Goal: Contribute content

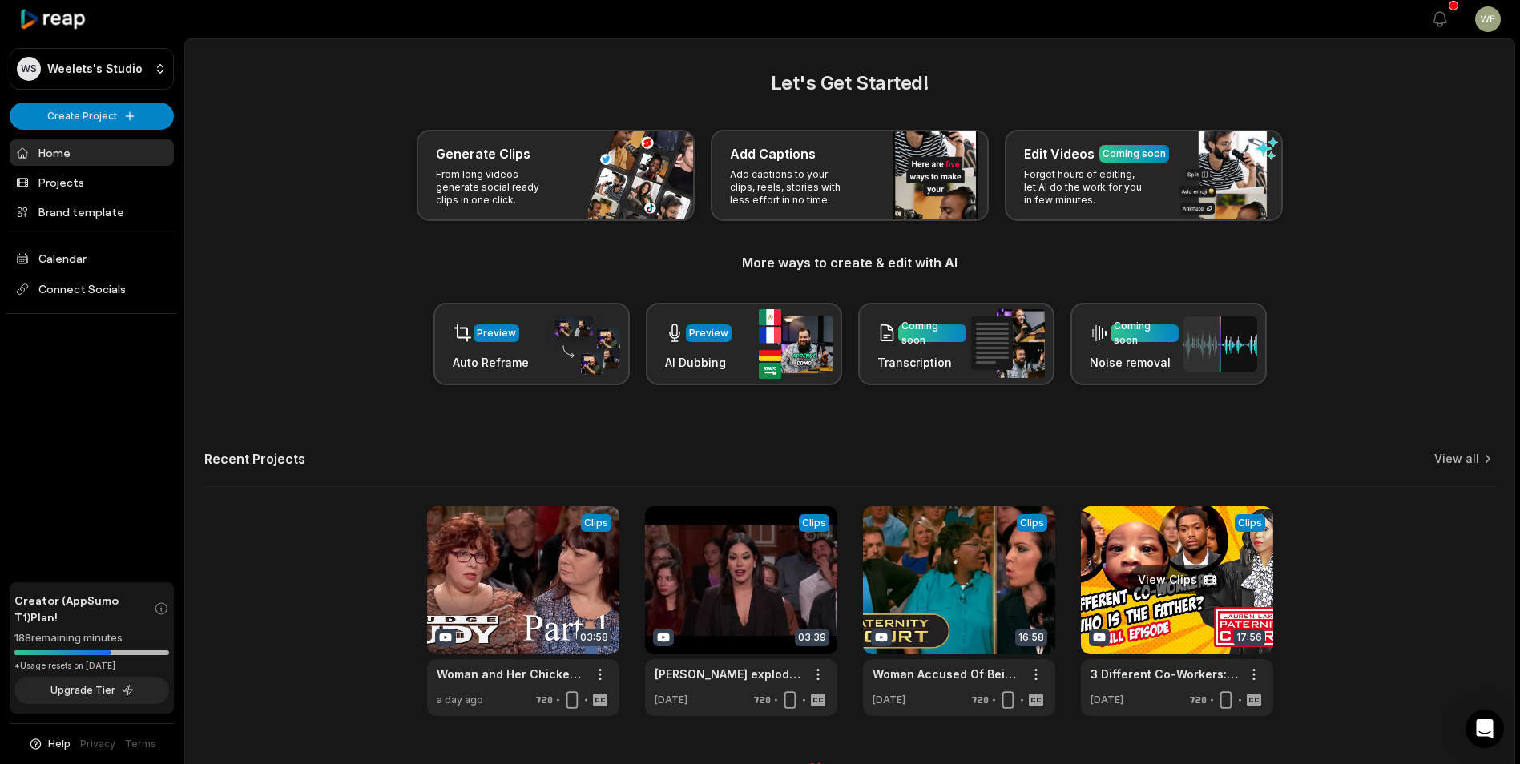
click at [1235, 597] on link at bounding box center [1177, 611] width 192 height 210
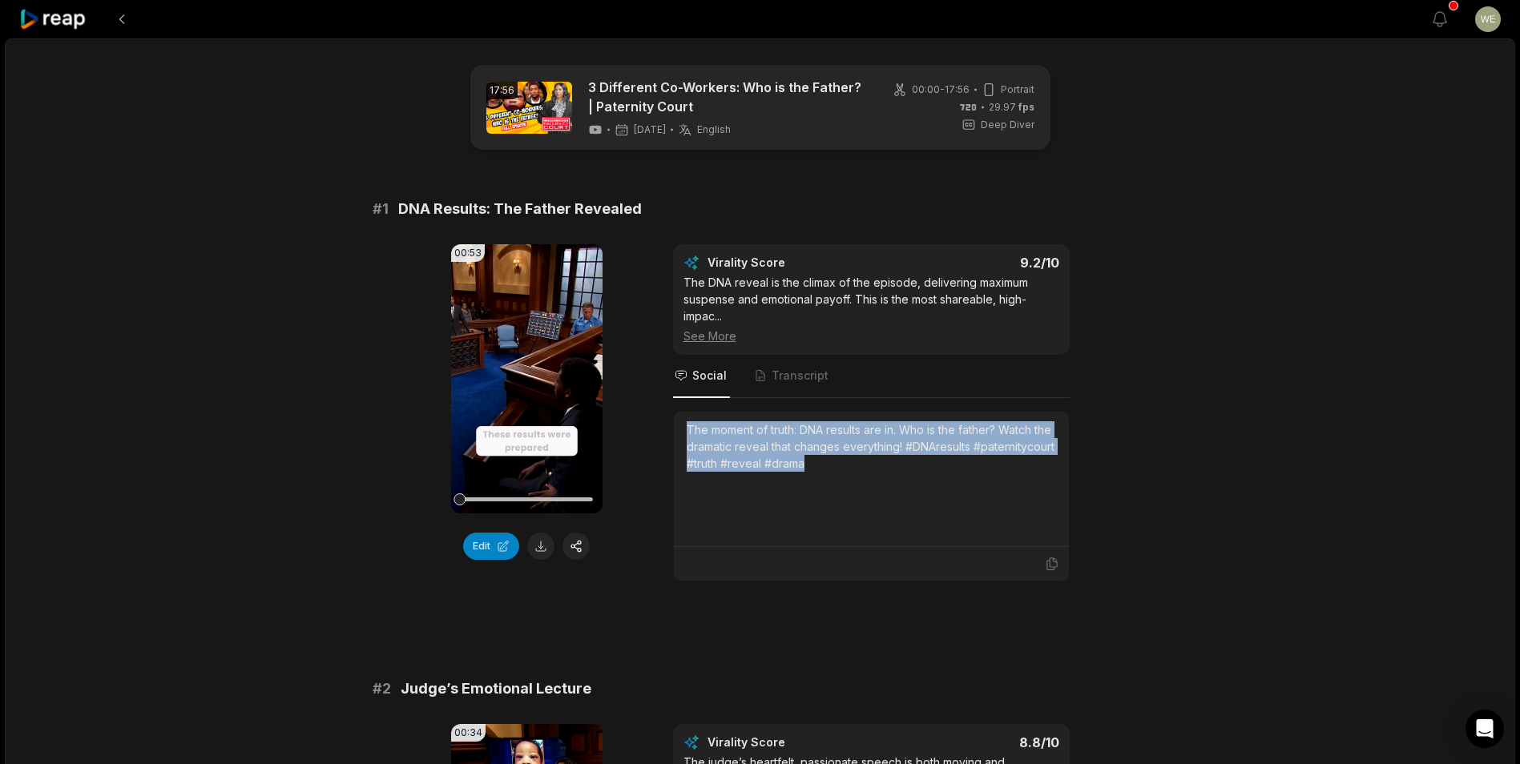
drag, startPoint x: 683, startPoint y: 431, endPoint x: 949, endPoint y: 494, distance: 273.4
click at [949, 494] on div "The moment of truth: DNA results are in. Who is the father? Watch the dramatic …" at bounding box center [871, 479] width 395 height 135
drag, startPoint x: 949, startPoint y: 494, endPoint x: 816, endPoint y: 457, distance: 138.0
copy div "The moment of truth: DNA results are in. Who is the father? Watch the dramatic …"
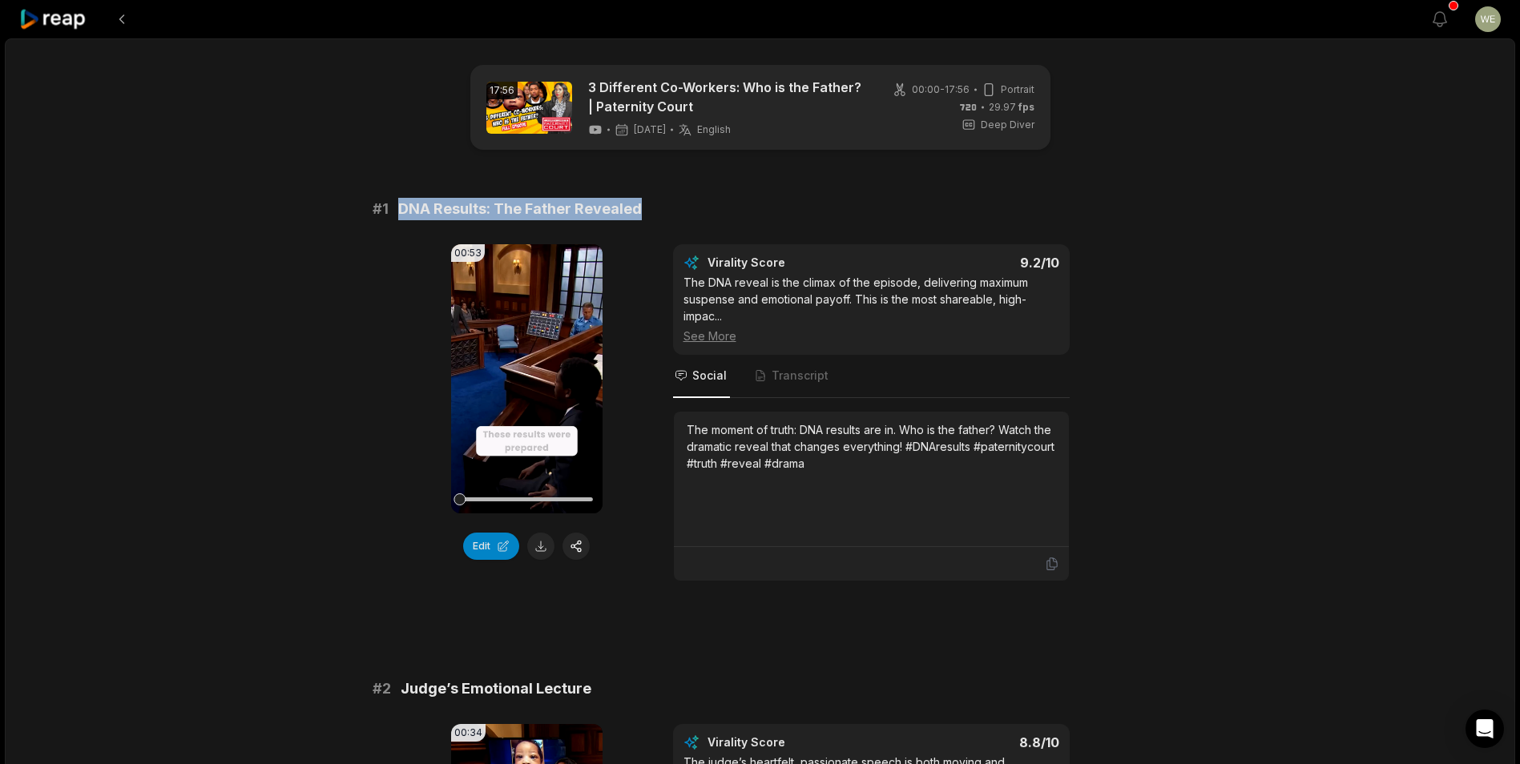
drag, startPoint x: 612, startPoint y: 206, endPoint x: 393, endPoint y: 211, distance: 218.8
click at [393, 211] on div "# 1 DNA Results: The Father Revealed" at bounding box center [761, 209] width 776 height 22
drag, startPoint x: 393, startPoint y: 211, endPoint x: 433, endPoint y: 215, distance: 40.3
copy span "DNA Results: The Father Revealed"
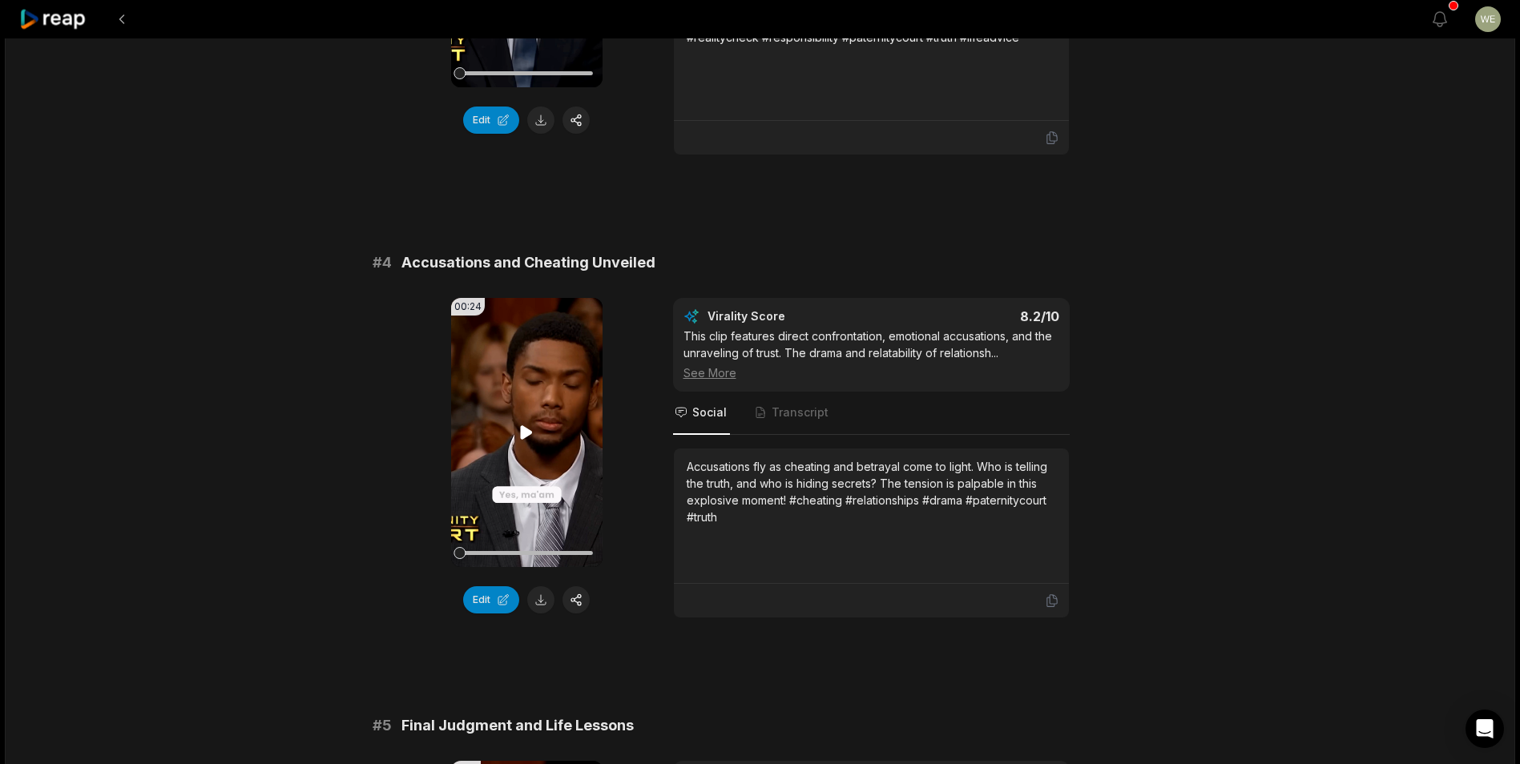
scroll to position [1442, 0]
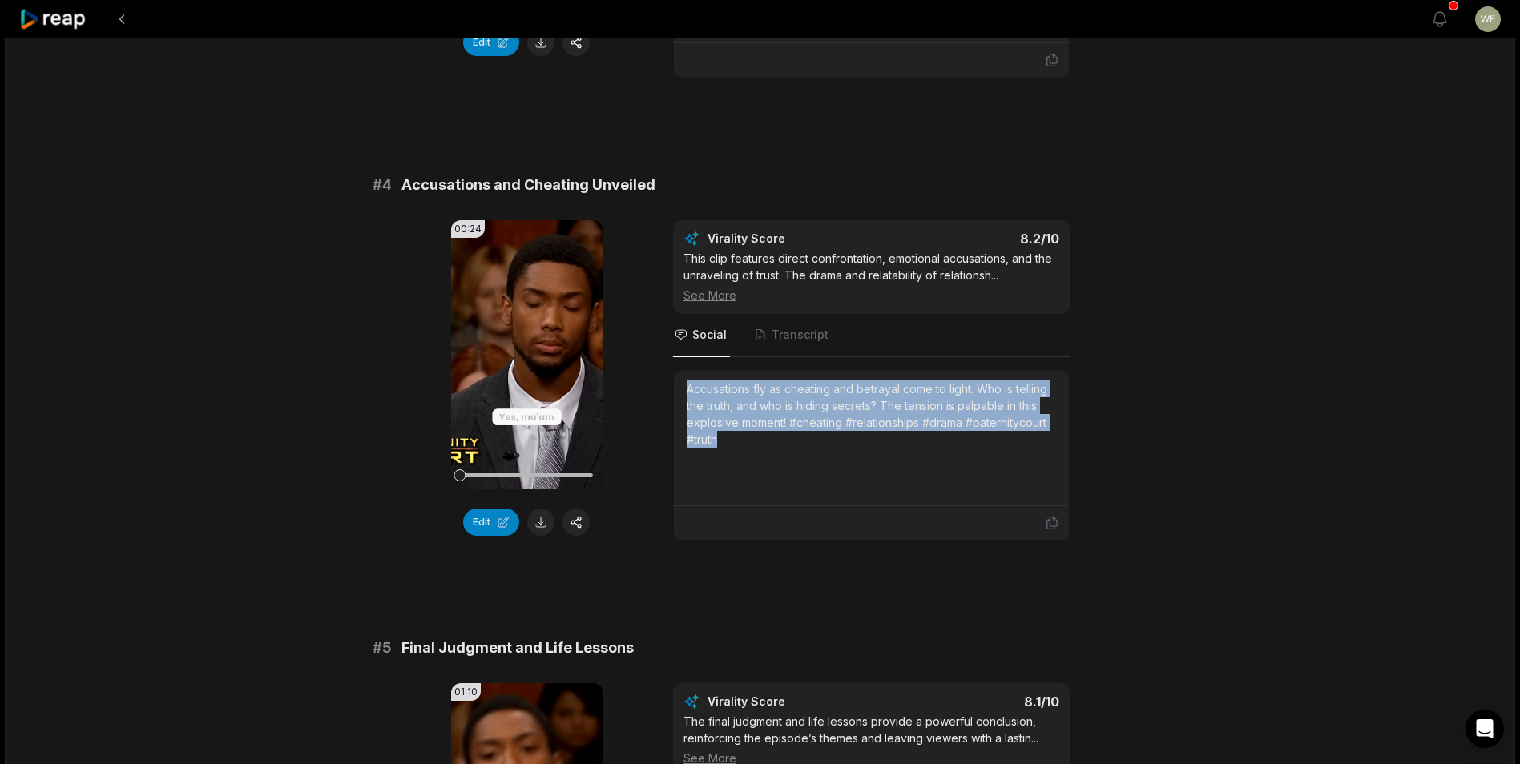
drag, startPoint x: 689, startPoint y: 389, endPoint x: 752, endPoint y: 446, distance: 85.6
click at [752, 446] on div "Accusations fly as cheating and betrayal come to light. Who is telling the trut…" at bounding box center [871, 414] width 369 height 67
drag, startPoint x: 752, startPoint y: 446, endPoint x: 719, endPoint y: 415, distance: 45.9
copy div "Accusations fly as cheating and betrayal come to light. Who is telling the trut…"
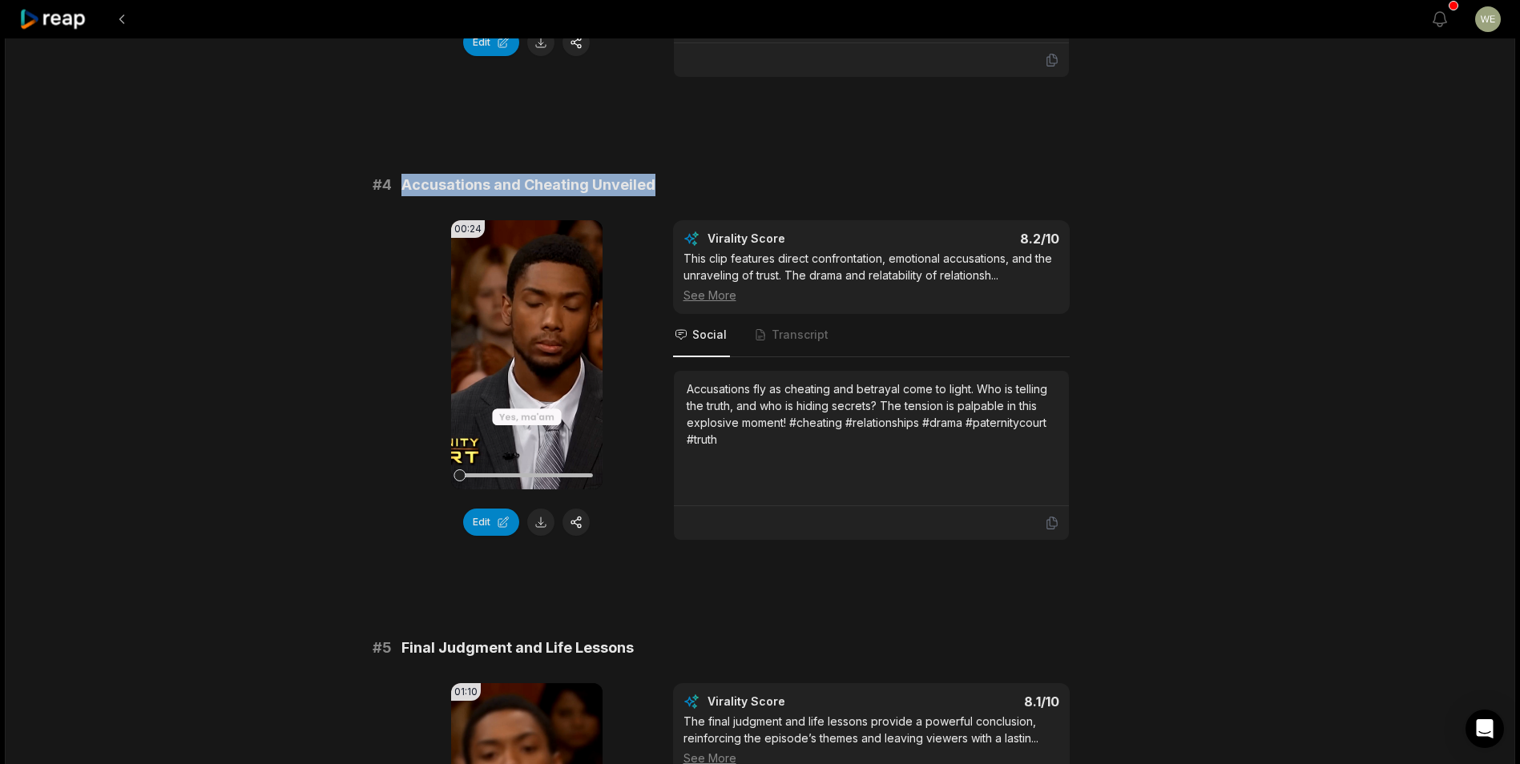
drag, startPoint x: 404, startPoint y: 185, endPoint x: 669, endPoint y: 183, distance: 265.2
click at [669, 183] on div "# 4 Accusations and Cheating Unveiled" at bounding box center [761, 185] width 776 height 22
drag, startPoint x: 669, startPoint y: 183, endPoint x: 631, endPoint y: 186, distance: 38.5
copy span "Accusations and Cheating Unveiled"
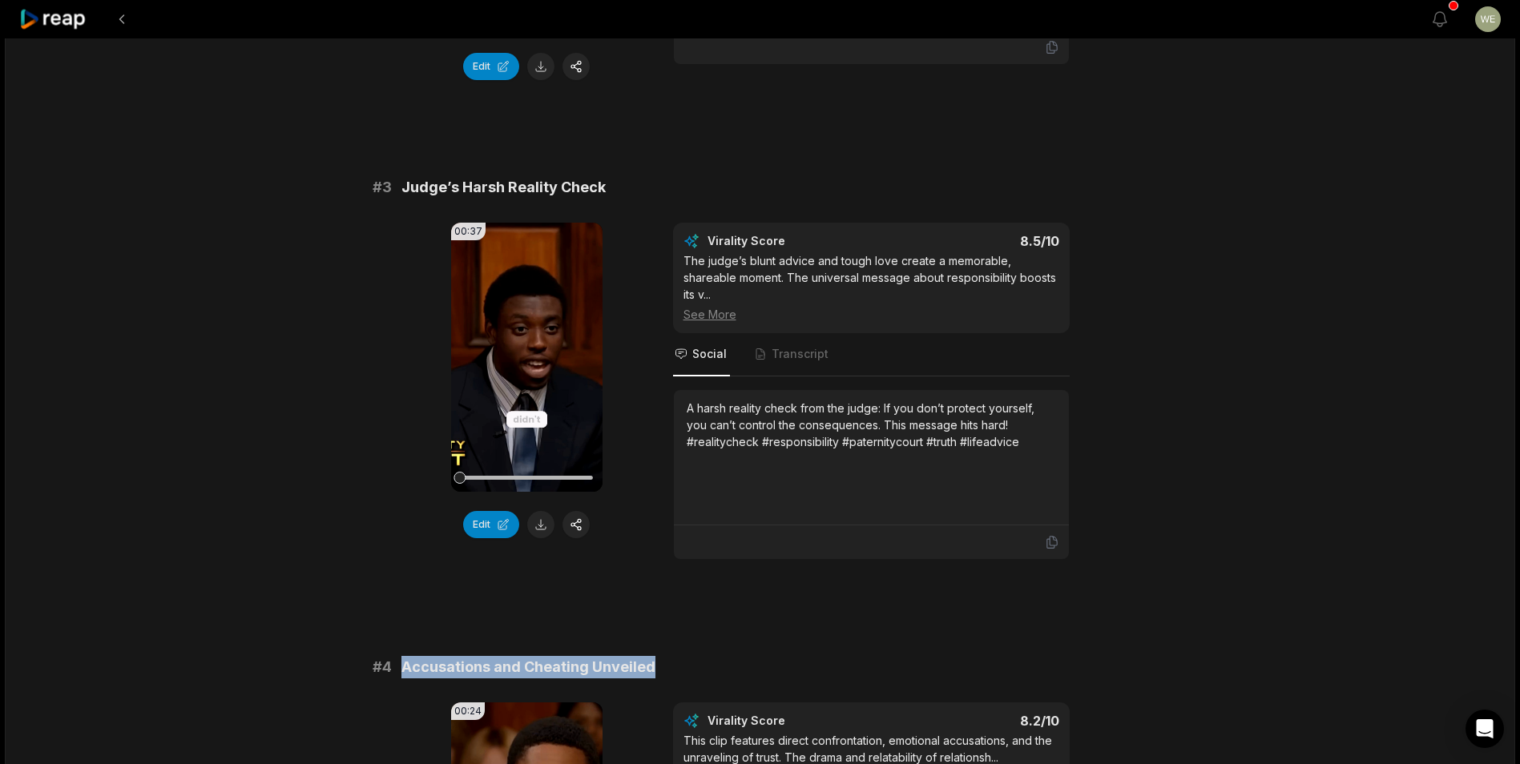
scroll to position [801, 0]
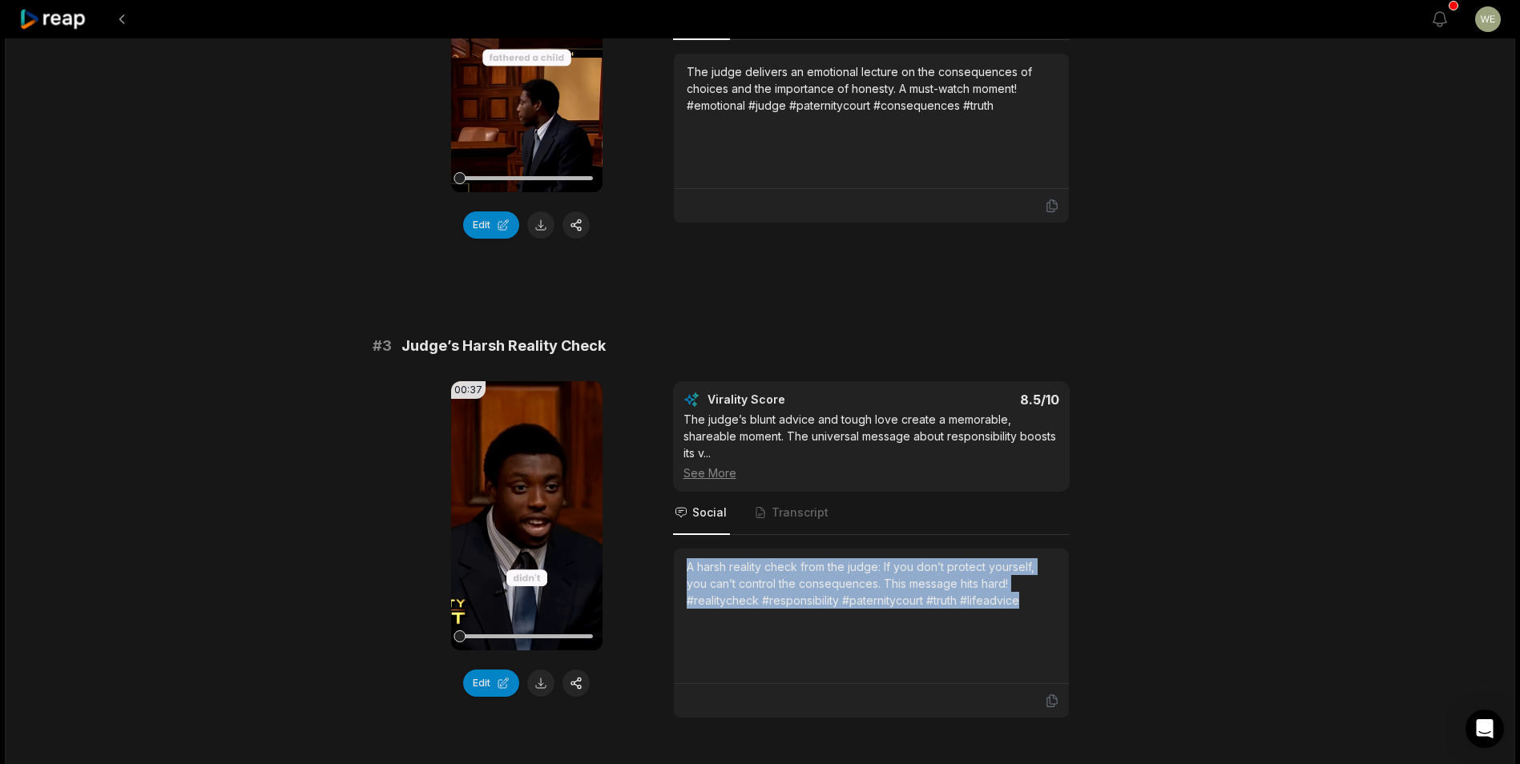
drag, startPoint x: 683, startPoint y: 567, endPoint x: 1045, endPoint y: 596, distance: 362.5
click at [1045, 596] on div "A harsh reality check from the judge: If you don’t protect yourself, you can’t …" at bounding box center [871, 616] width 395 height 135
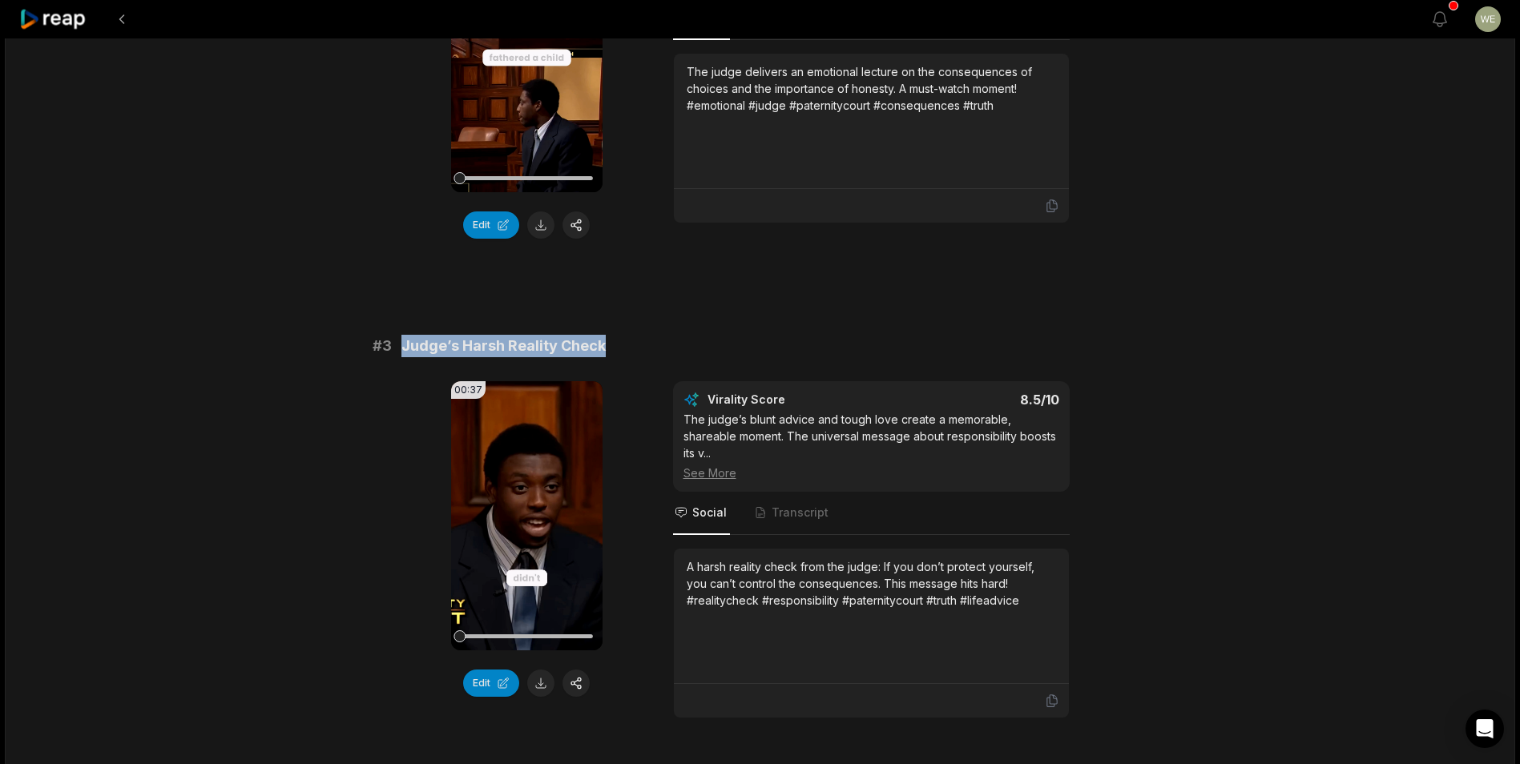
drag, startPoint x: 905, startPoint y: 587, endPoint x: 401, endPoint y: 349, distance: 557.6
click at [401, 349] on div "# 3 Judge’s Harsh Reality Check" at bounding box center [761, 346] width 776 height 22
drag, startPoint x: 401, startPoint y: 349, endPoint x: 455, endPoint y: 347, distance: 54.5
copy span "Judge’s Harsh Reality Check"
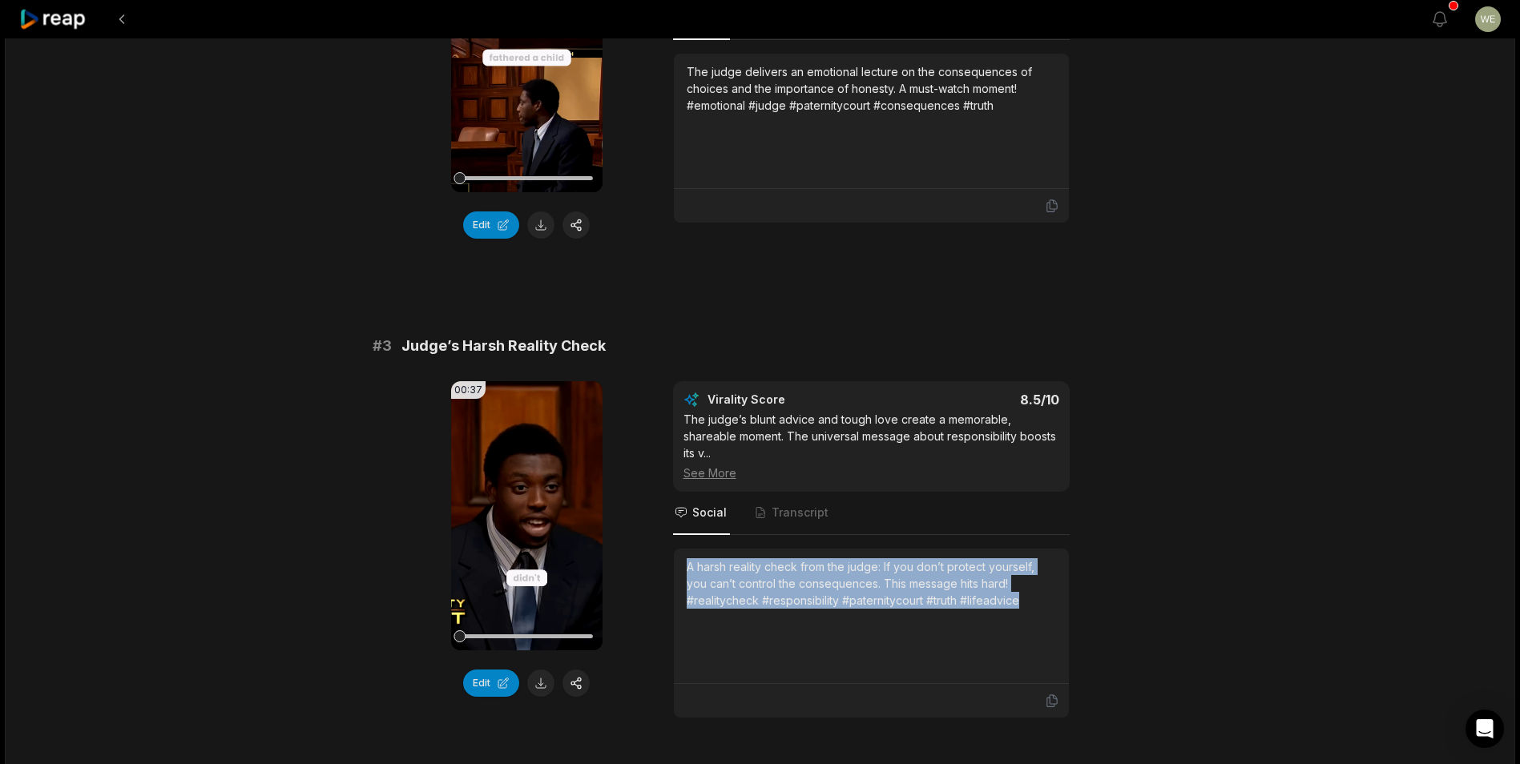
drag, startPoint x: 690, startPoint y: 565, endPoint x: 1058, endPoint y: 606, distance: 370.8
click at [1058, 606] on div "A harsh reality check from the judge: If you don’t protect yourself, you can’t …" at bounding box center [871, 616] width 395 height 135
drag, startPoint x: 1058, startPoint y: 606, endPoint x: 950, endPoint y: 595, distance: 108.7
copy div "A harsh reality check from the judge: If you don’t protect yourself, you can’t …"
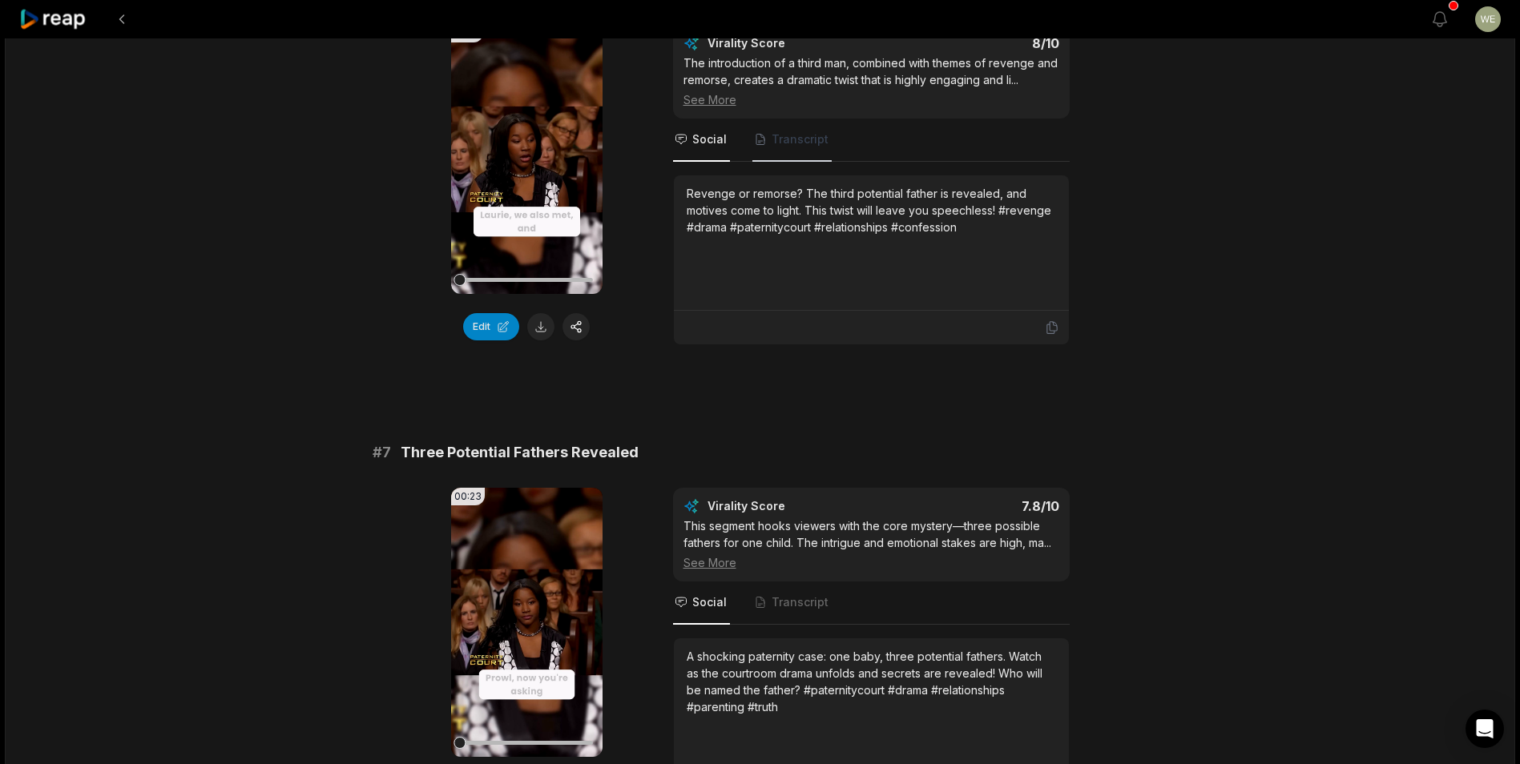
scroll to position [2323, 0]
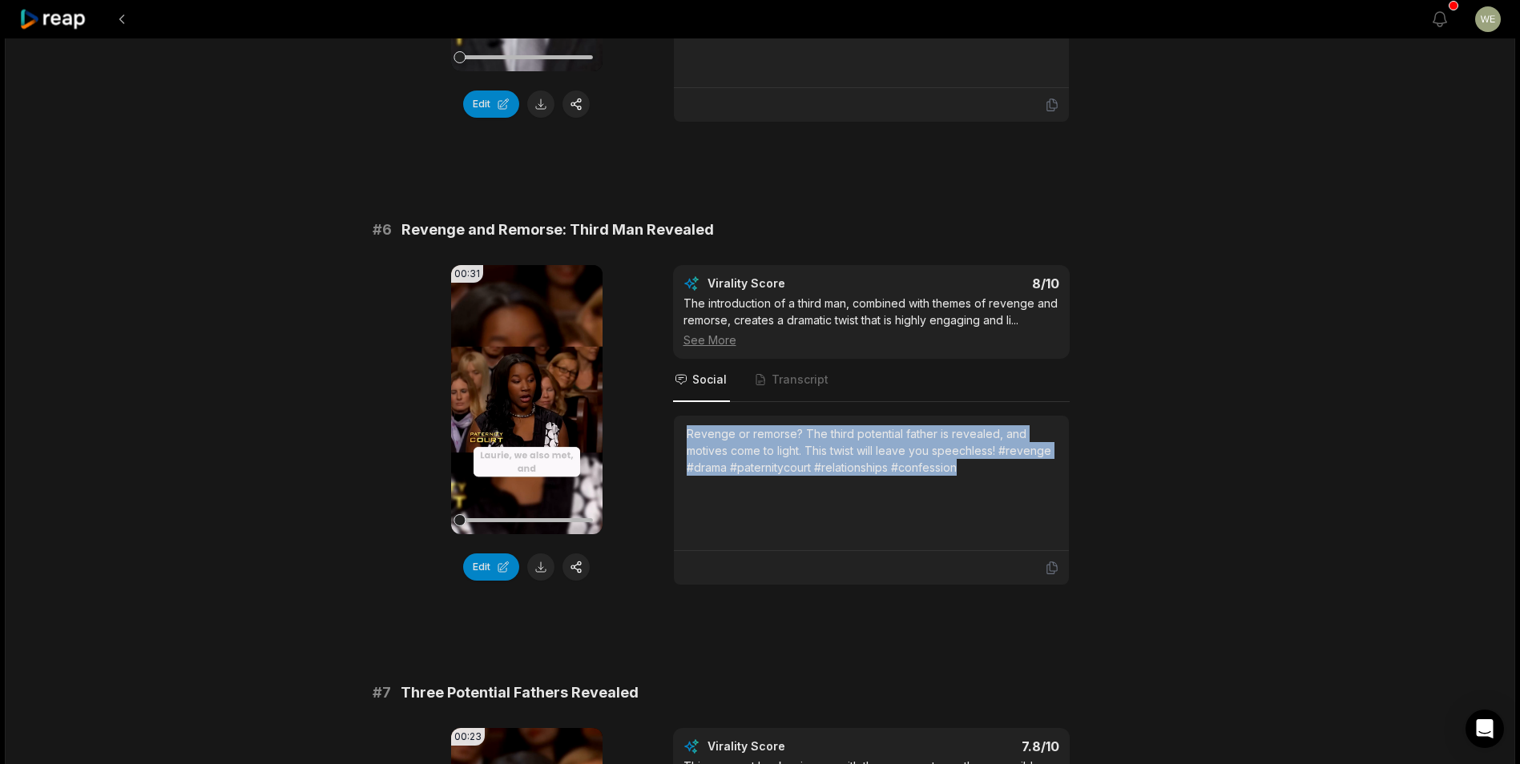
drag, startPoint x: 679, startPoint y: 433, endPoint x: 981, endPoint y: 474, distance: 305.6
click at [981, 474] on div "Revenge or remorse? The third potential father is revealed, and motives come to…" at bounding box center [871, 483] width 395 height 135
copy div "Revenge or remorse? The third potential father is revealed, and motives come to…"
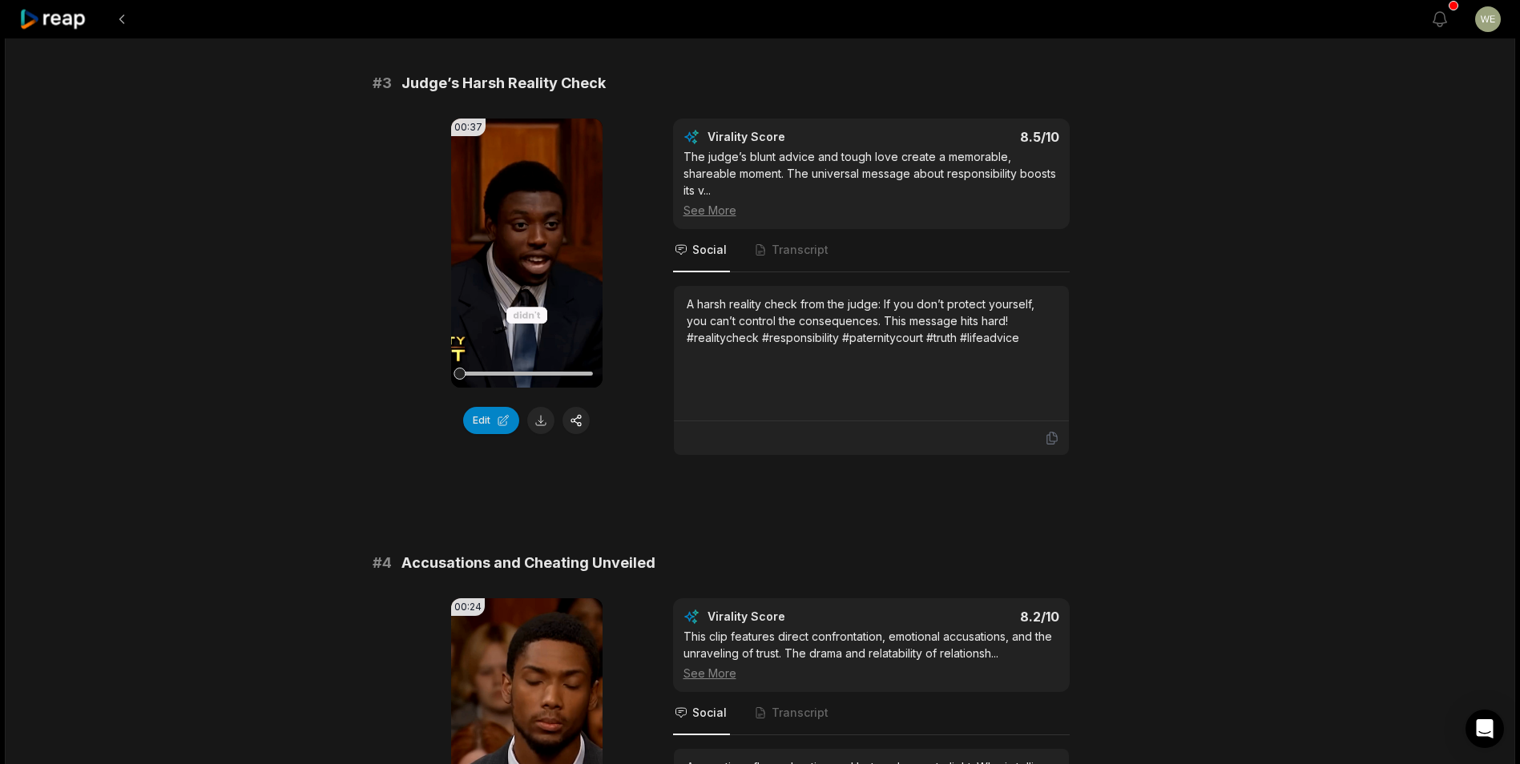
scroll to position [1042, 0]
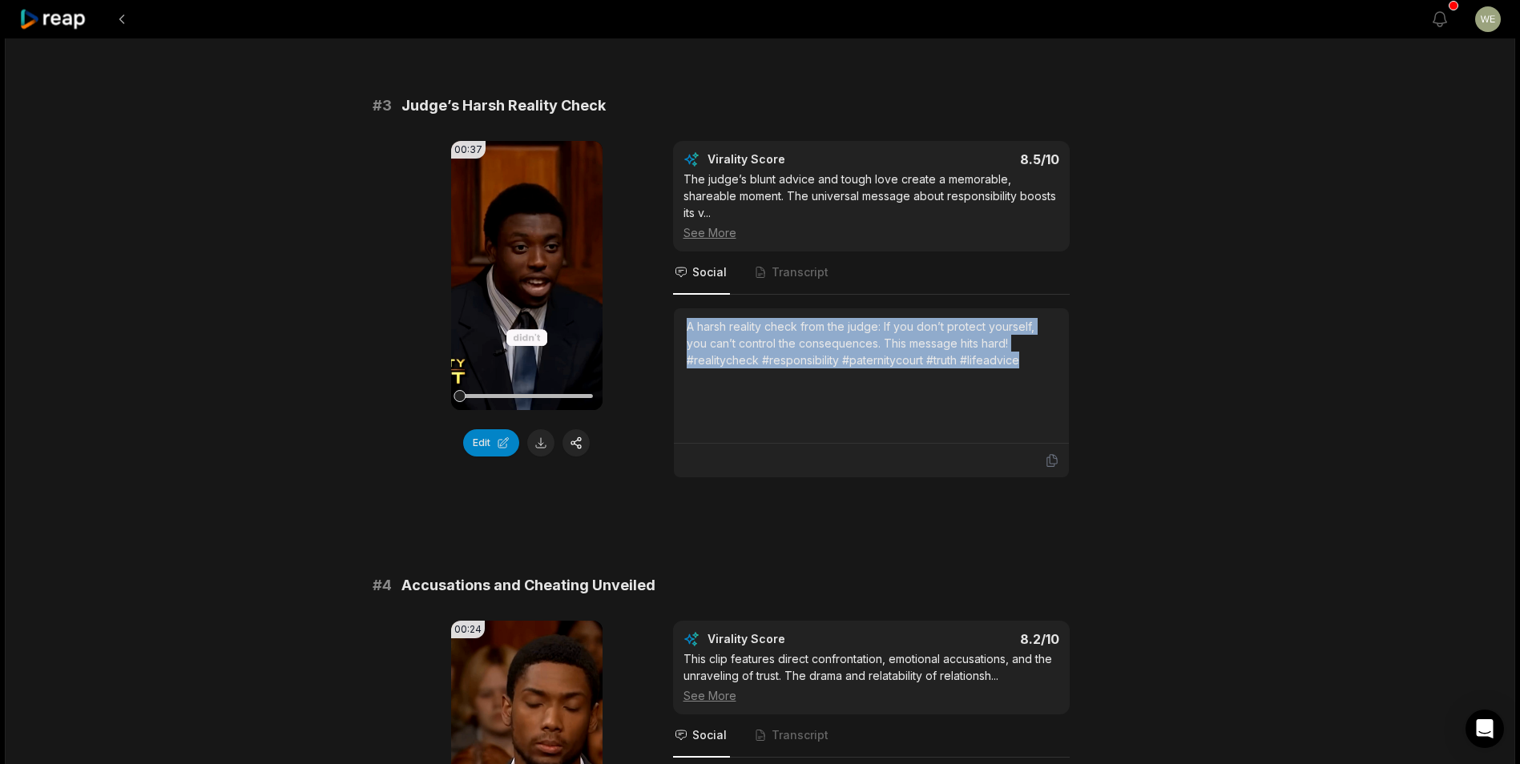
drag, startPoint x: 685, startPoint y: 326, endPoint x: 1032, endPoint y: 370, distance: 349.7
click at [1032, 370] on div "A harsh reality check from the judge: If you don’t protect yourself, you can’t …" at bounding box center [871, 375] width 395 height 135
drag, startPoint x: 1032, startPoint y: 370, endPoint x: 931, endPoint y: 347, distance: 103.6
copy div "A harsh reality check from the judge: If you don’t protect yourself, you can’t …"
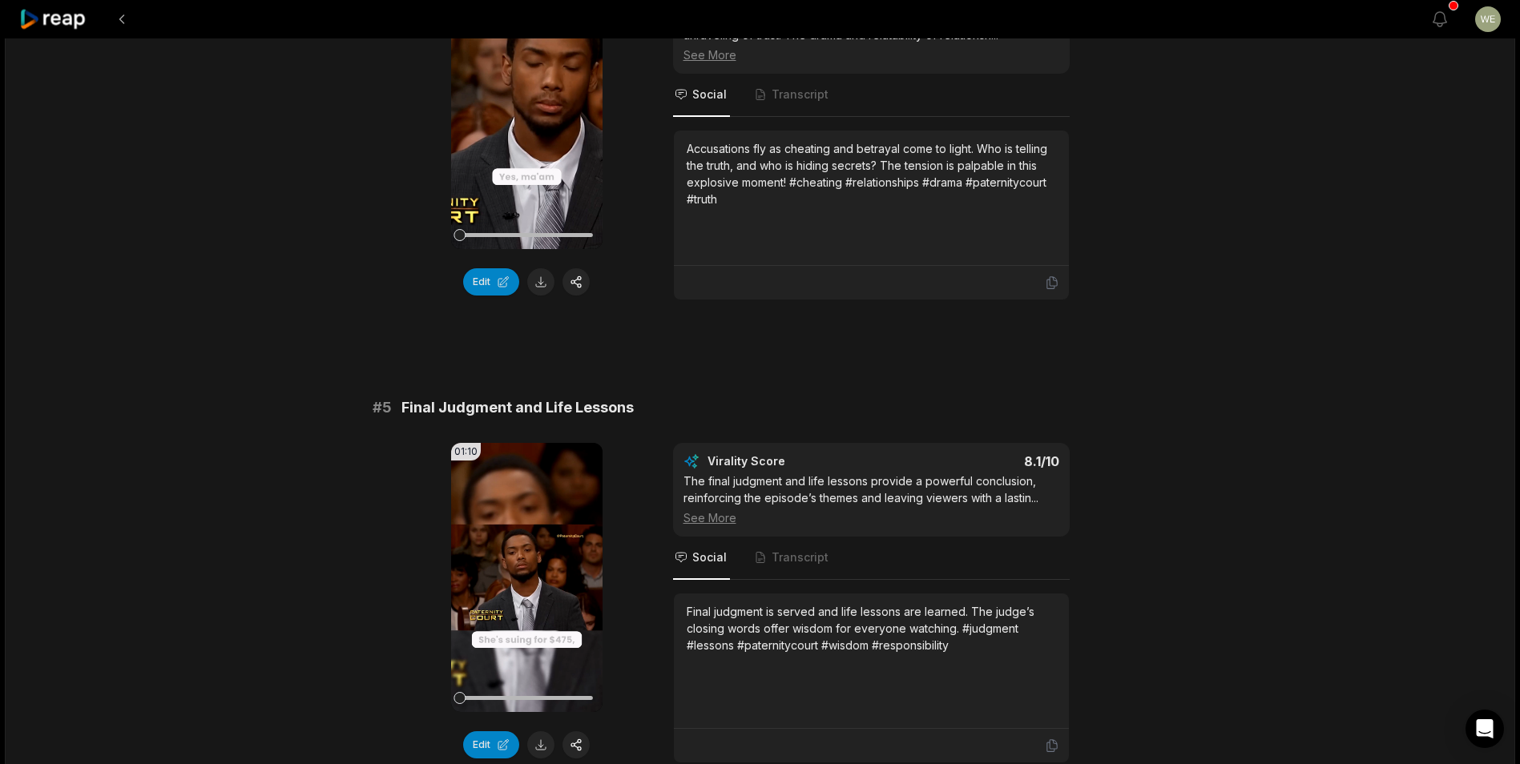
scroll to position [1923, 0]
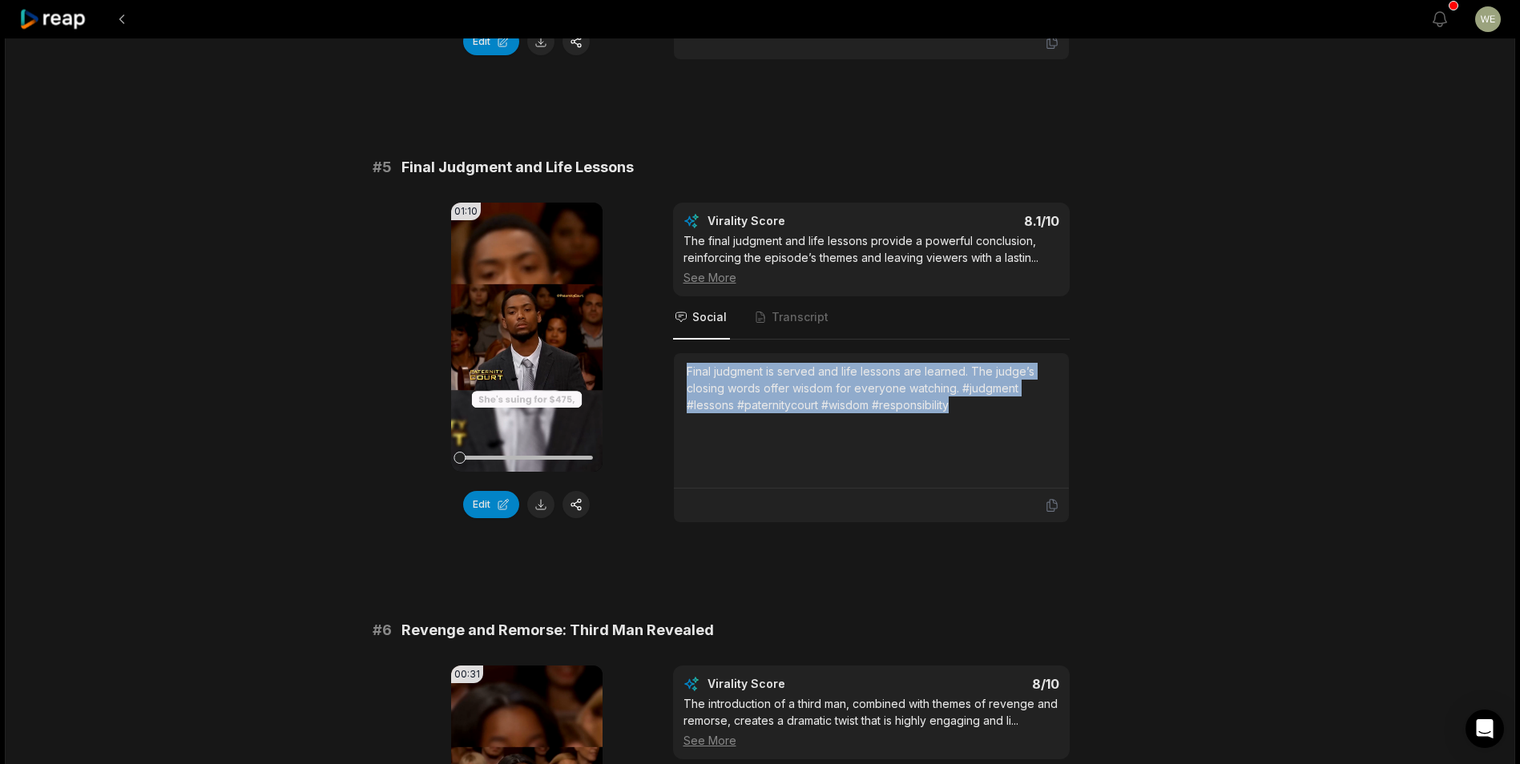
drag, startPoint x: 683, startPoint y: 371, endPoint x: 1008, endPoint y: 404, distance: 326.1
click at [1008, 404] on div "Final judgment is served and life lessons are learned. The judge’s closing word…" at bounding box center [871, 420] width 395 height 135
copy div "Final judgment is served and life lessons are learned. The judge’s closing word…"
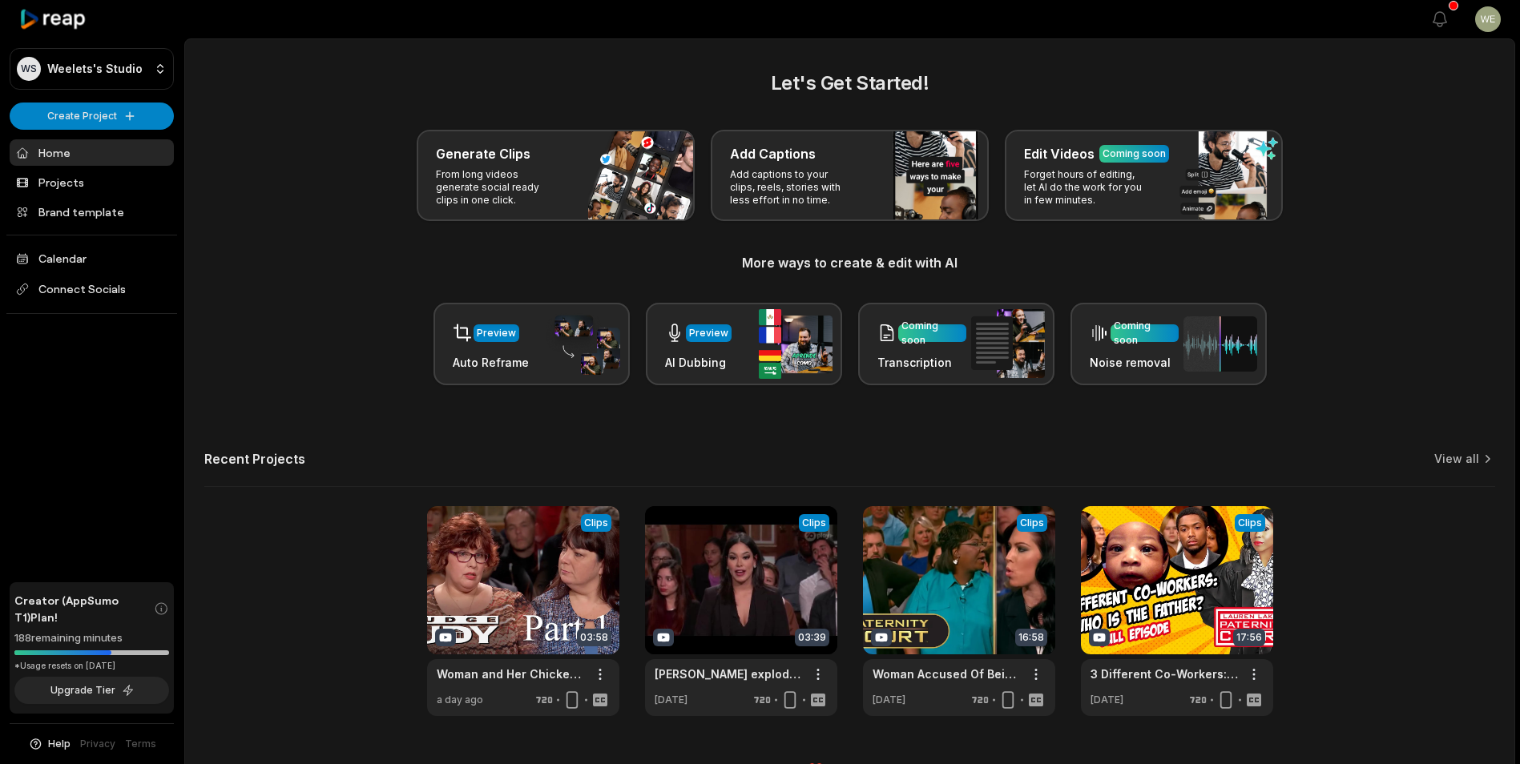
click at [102, 115] on html "WS Weelets's Studio Create Project Home Projects Brand template Calendar Connec…" at bounding box center [760, 382] width 1520 height 764
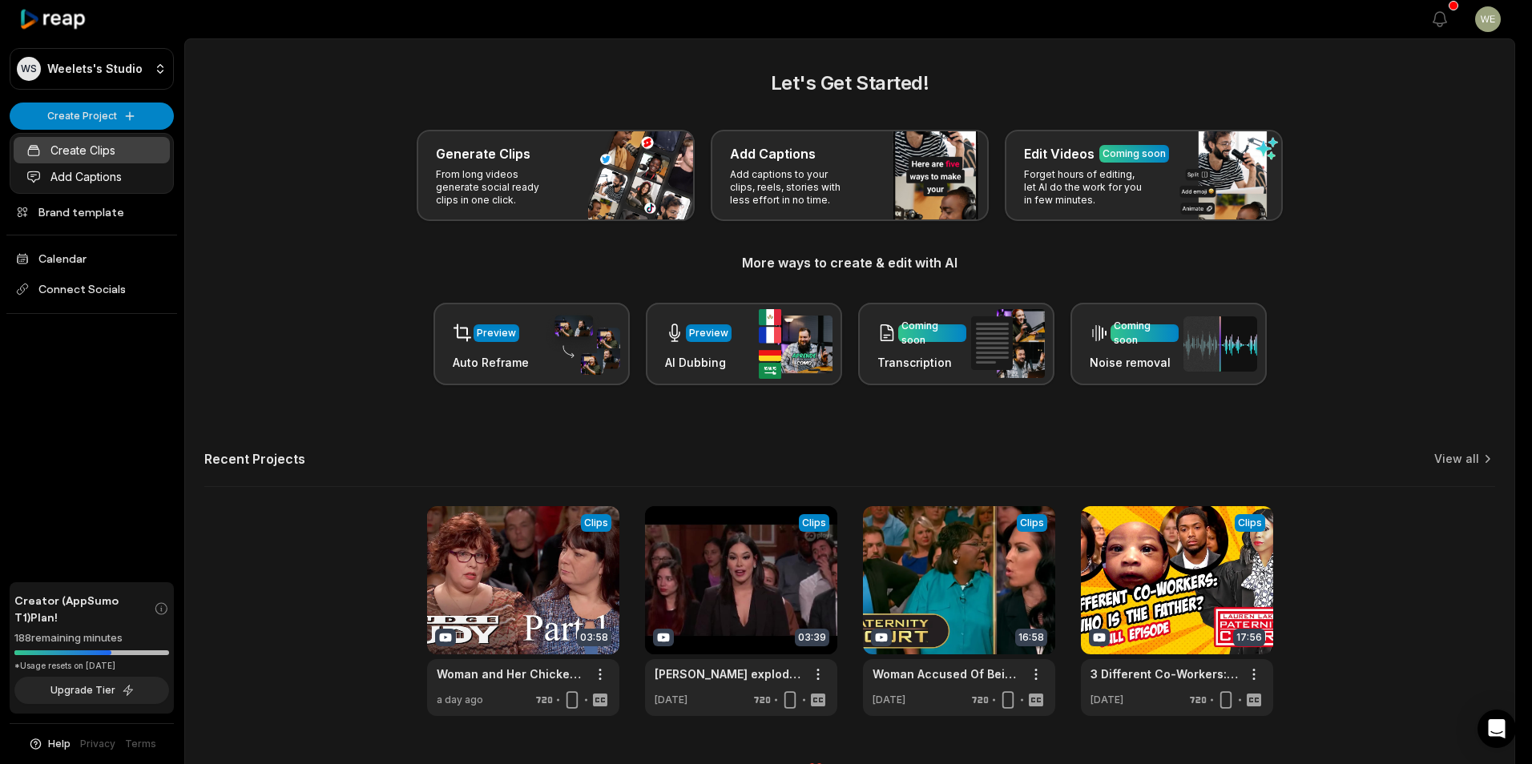
click at [103, 153] on link "Create Clips" at bounding box center [92, 150] width 156 height 26
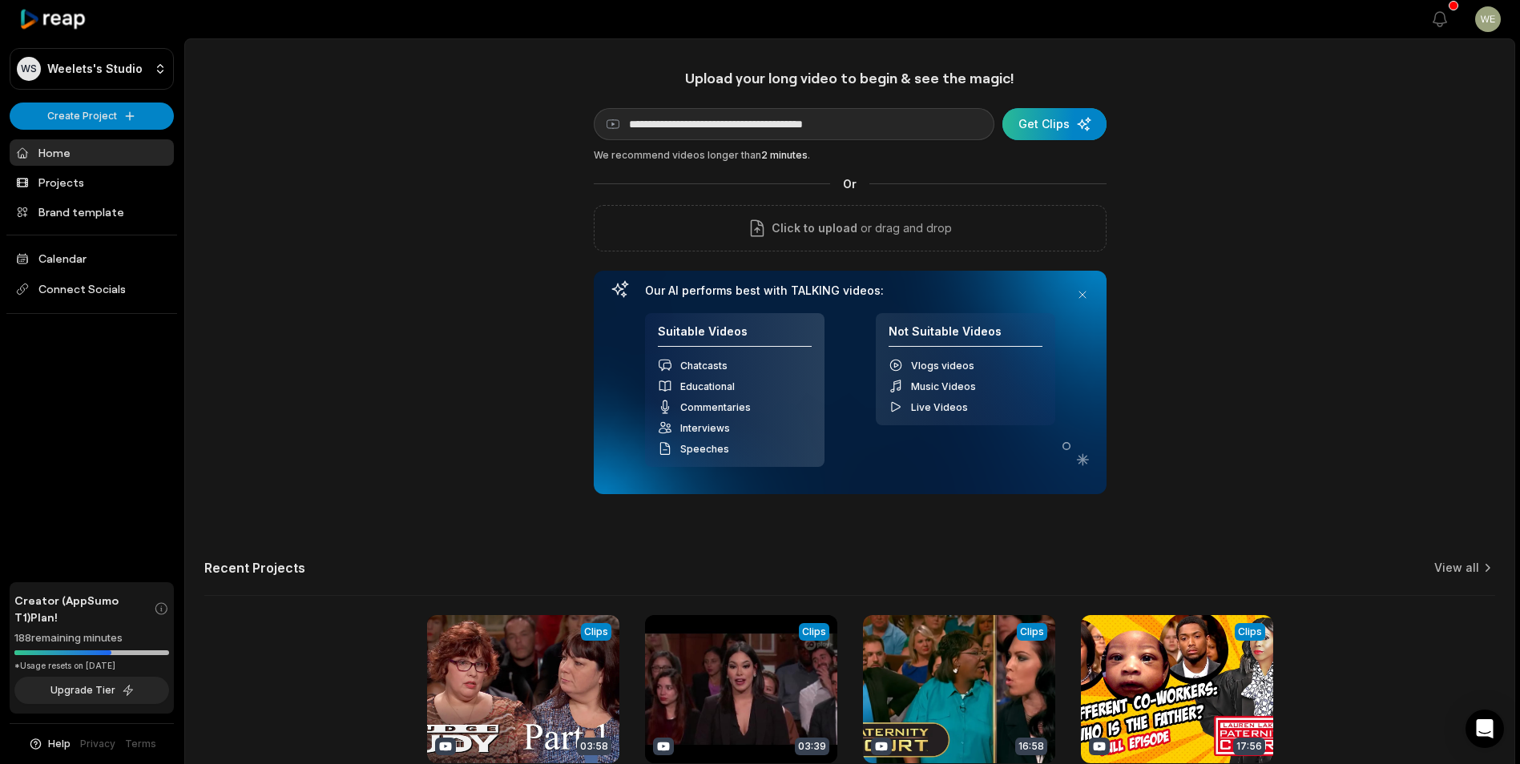
type input "**********"
click at [1057, 124] on div "submit" at bounding box center [1054, 124] width 104 height 32
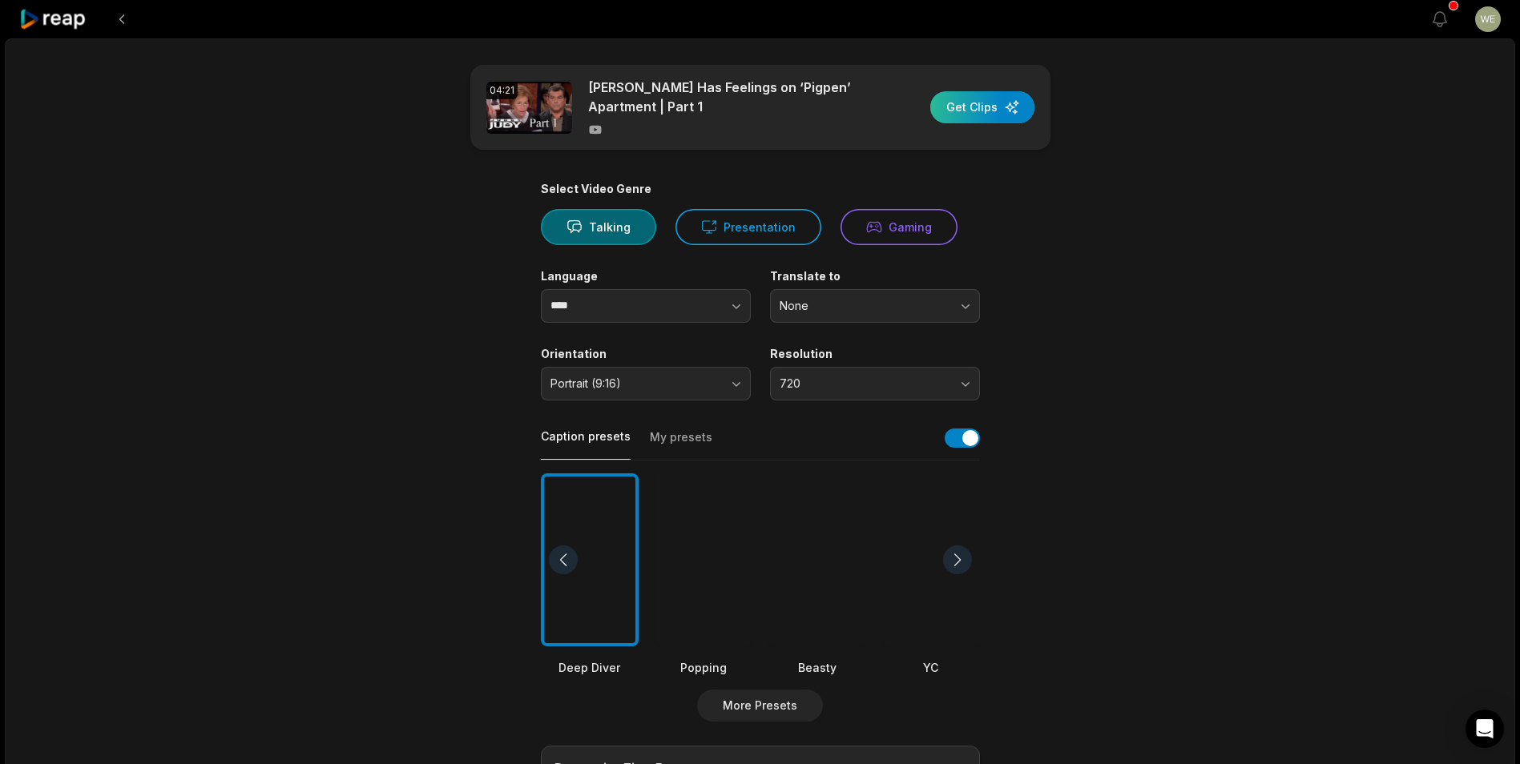
click at [971, 113] on div "button" at bounding box center [982, 107] width 104 height 32
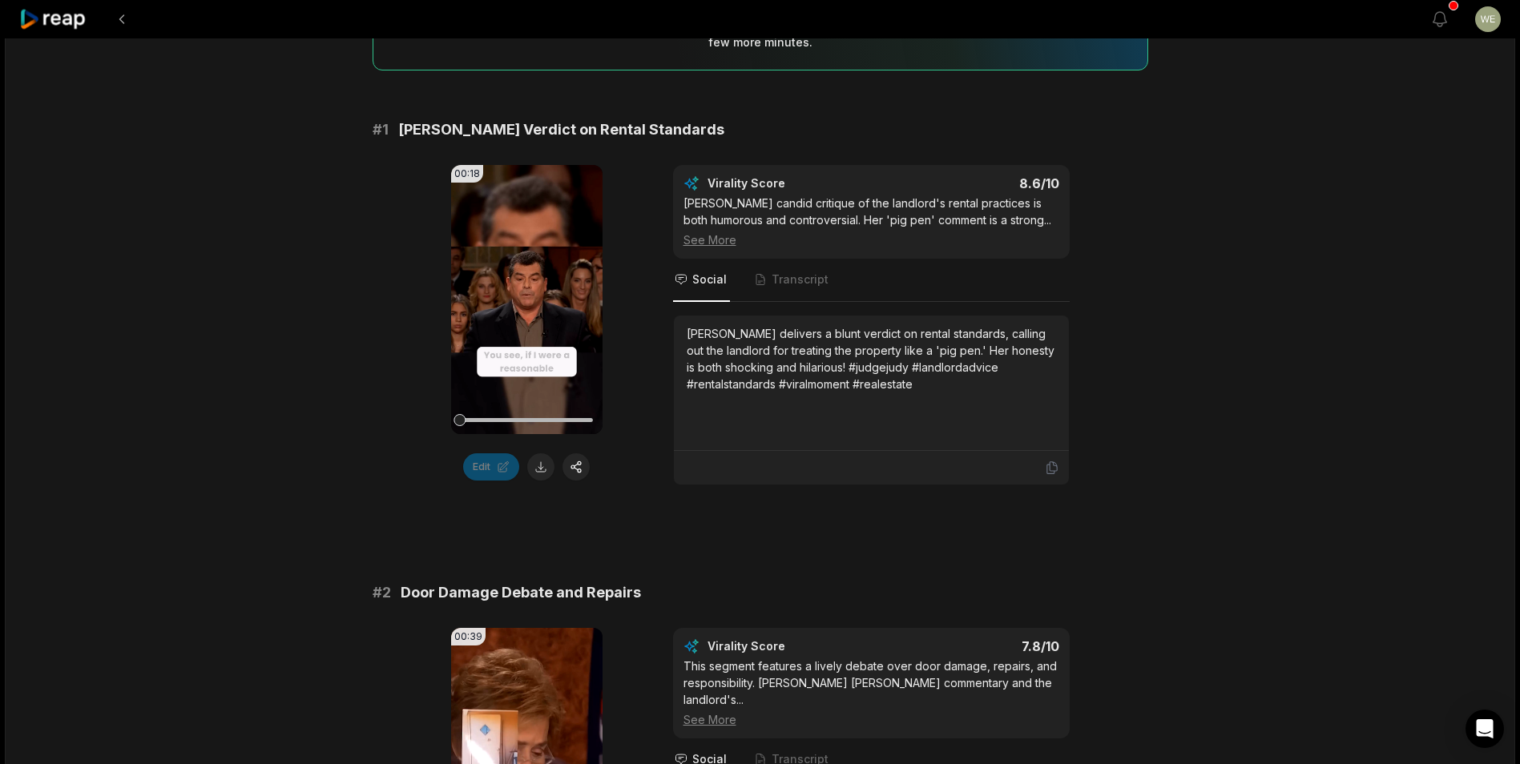
scroll to position [320, 0]
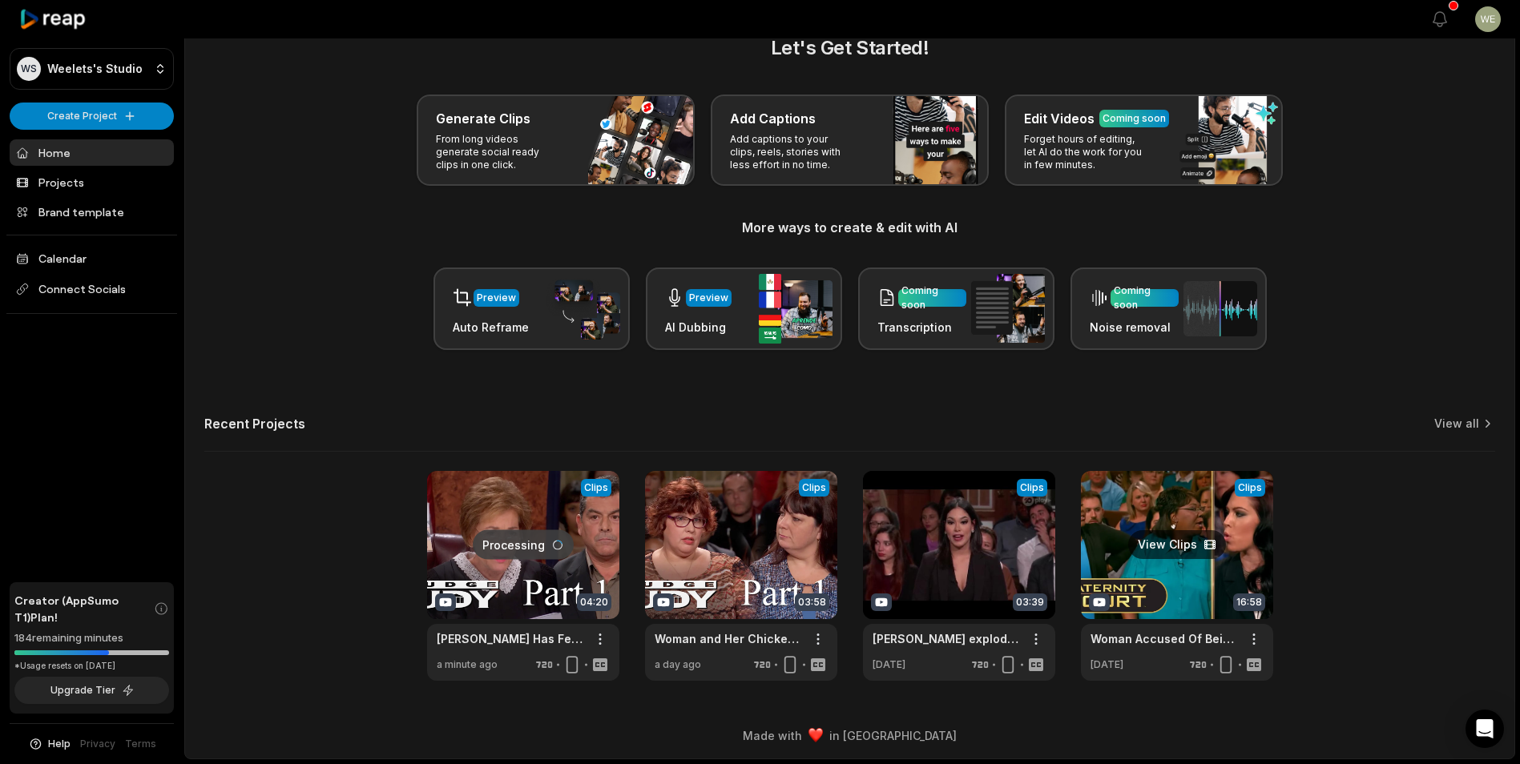
click at [1232, 540] on link at bounding box center [1177, 576] width 192 height 210
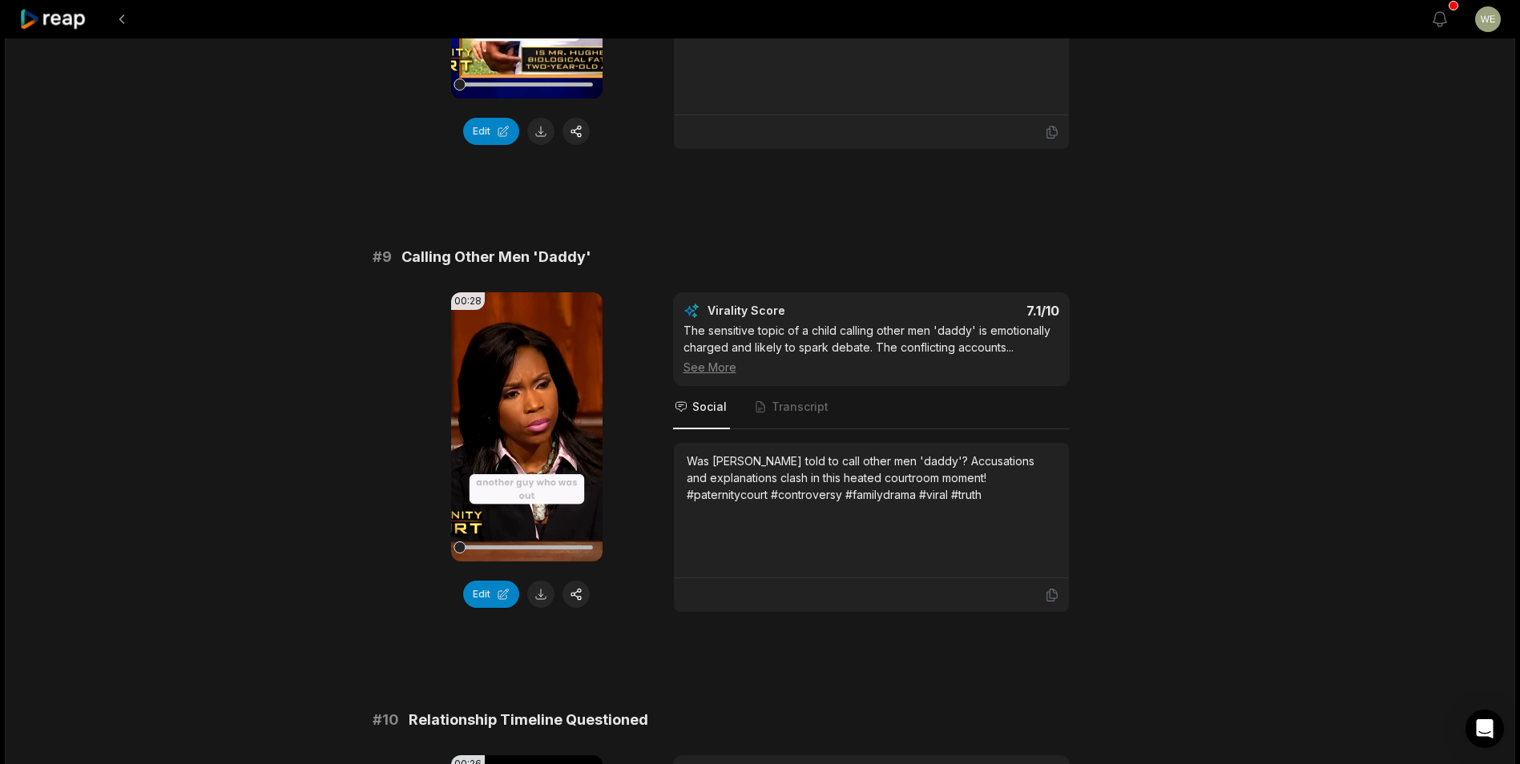
scroll to position [4144, 0]
